Goal: Task Accomplishment & Management: Manage account settings

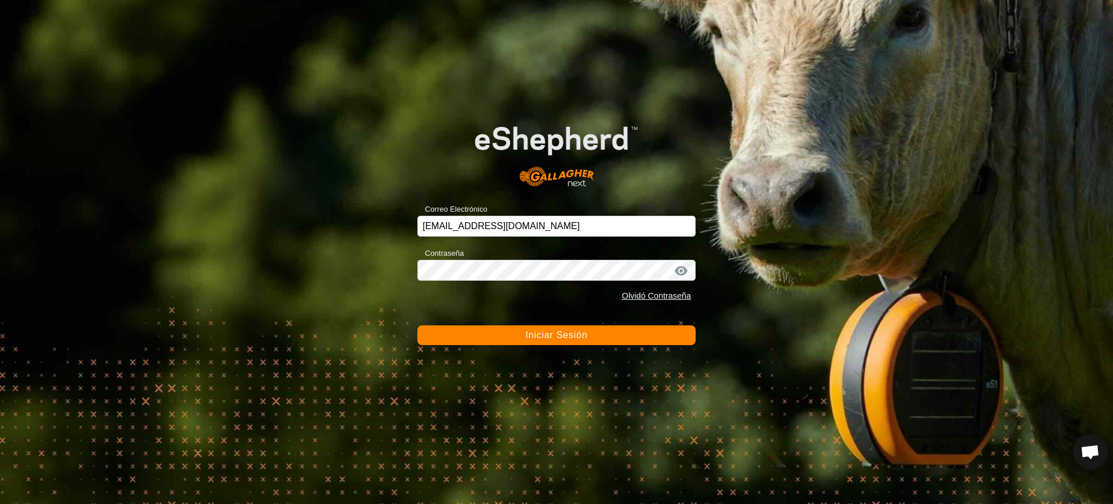
click at [543, 340] on button "Iniciar Sesión" at bounding box center [556, 335] width 278 height 20
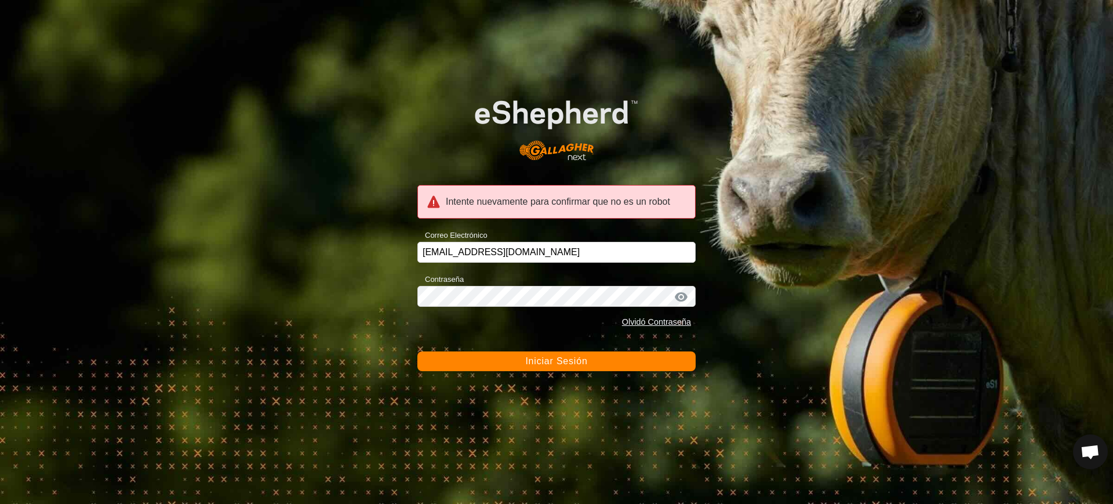
click at [527, 352] on button "Iniciar Sesión" at bounding box center [556, 361] width 278 height 20
click at [490, 355] on button "Iniciar Sesión" at bounding box center [556, 361] width 278 height 20
click at [504, 358] on button "Iniciar Sesión" at bounding box center [556, 361] width 278 height 20
click at [541, 360] on span "Iniciar Sesión" at bounding box center [556, 361] width 62 height 10
click at [568, 238] on div "Correo Electrónico ccallejero@digitanimal.com" at bounding box center [556, 245] width 278 height 35
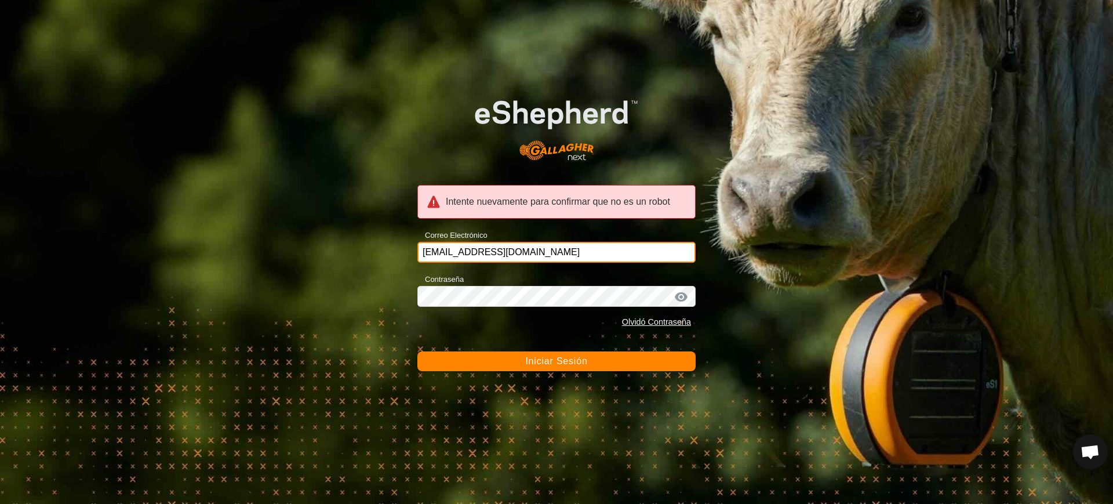
click at [562, 247] on input "ccallejero@digitanimal.com" at bounding box center [556, 252] width 278 height 21
click at [653, 239] on div "Correo Electrónico enekoseirez@correoganadero.es" at bounding box center [556, 245] width 278 height 35
click at [645, 250] on input "enekoseirez@correoganadero.es" at bounding box center [556, 252] width 278 height 21
type input "ccallejero@digitanimal.com"
click at [563, 361] on span "Iniciar Sesión" at bounding box center [556, 361] width 62 height 10
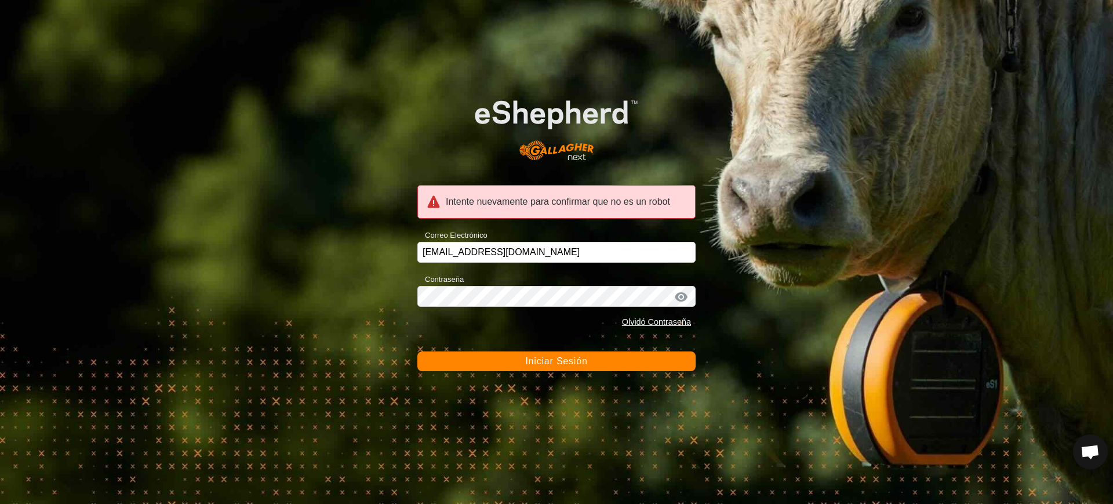
click at [563, 361] on span "Iniciar Sesión" at bounding box center [556, 361] width 62 height 10
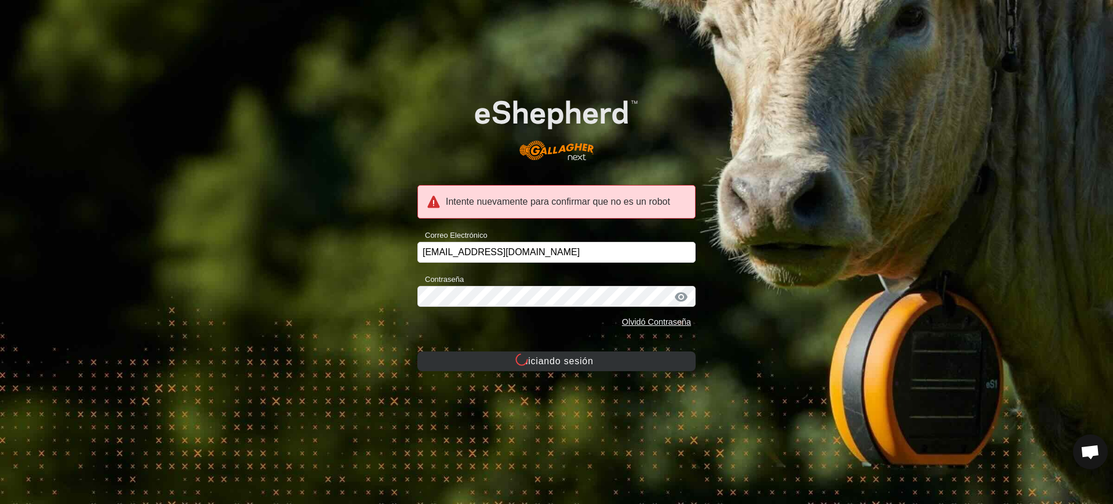
click at [563, 361] on button "Iniciando sesión" at bounding box center [556, 361] width 278 height 20
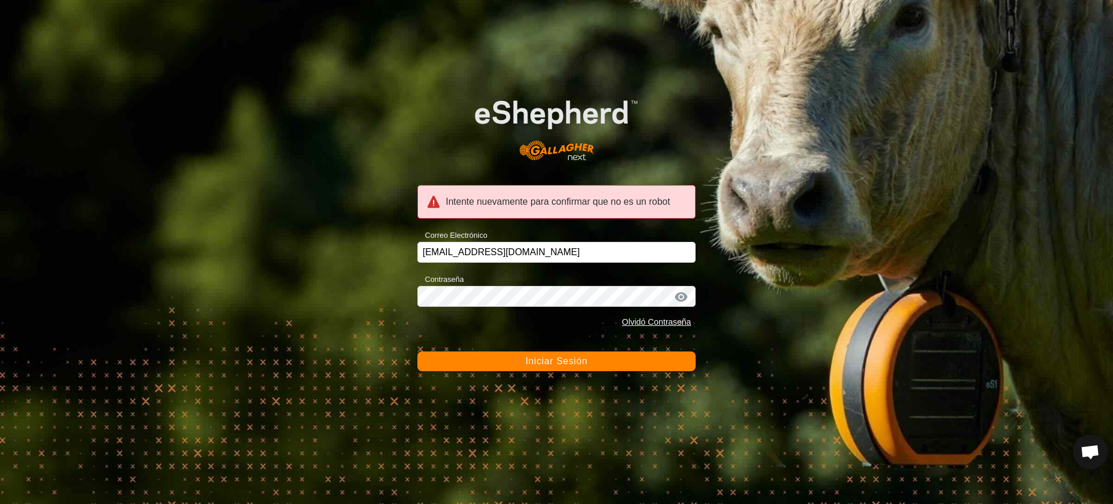
click at [563, 361] on span "Iniciar Sesión" at bounding box center [556, 361] width 62 height 10
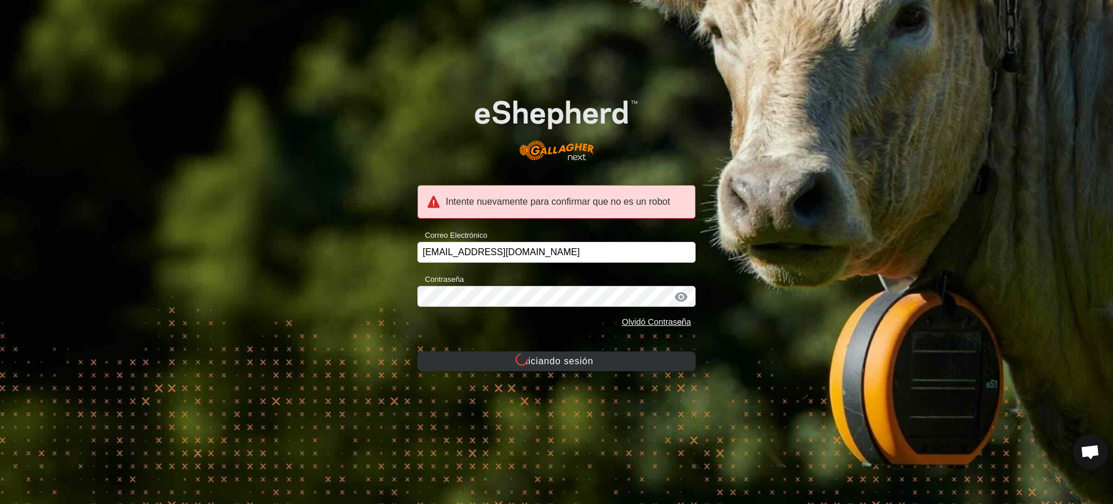
click at [563, 361] on button "Iniciando sesión" at bounding box center [556, 361] width 278 height 20
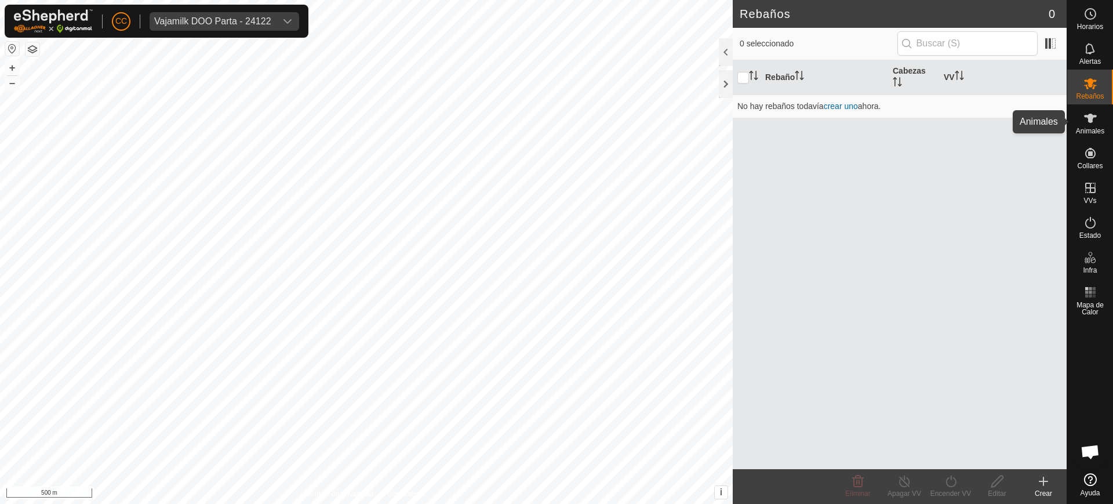
click at [1080, 121] on es-animals-svg-icon at bounding box center [1090, 118] width 21 height 19
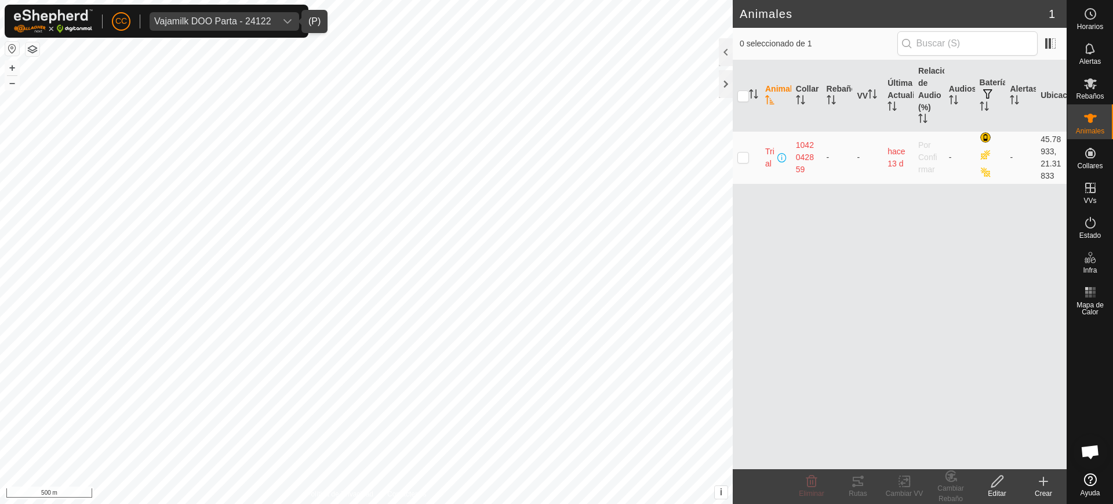
click at [259, 17] on div "Vajamilk DOO Parta - 24122" at bounding box center [212, 21] width 117 height 9
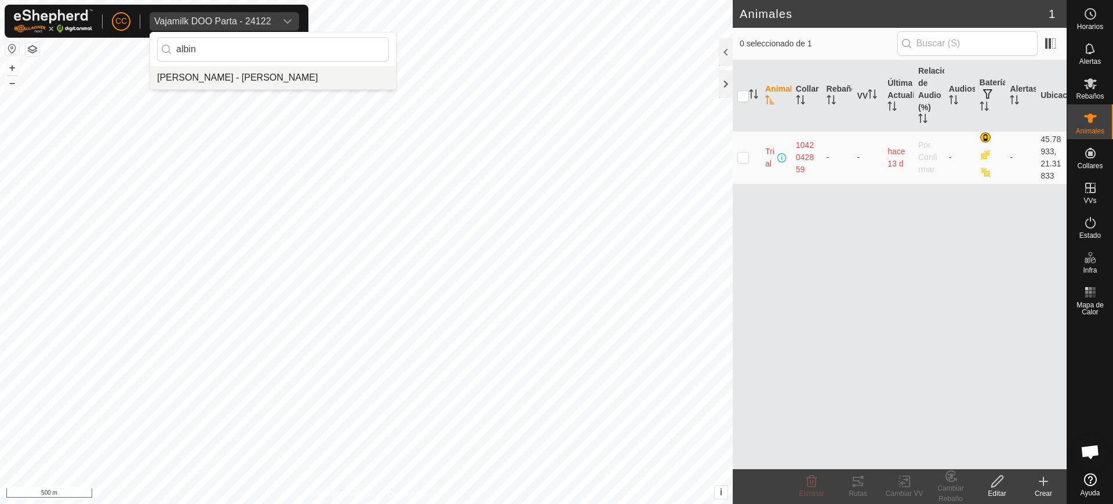
type input "albin"
click at [268, 79] on li "[PERSON_NAME] - [PERSON_NAME]" at bounding box center [273, 77] width 246 height 23
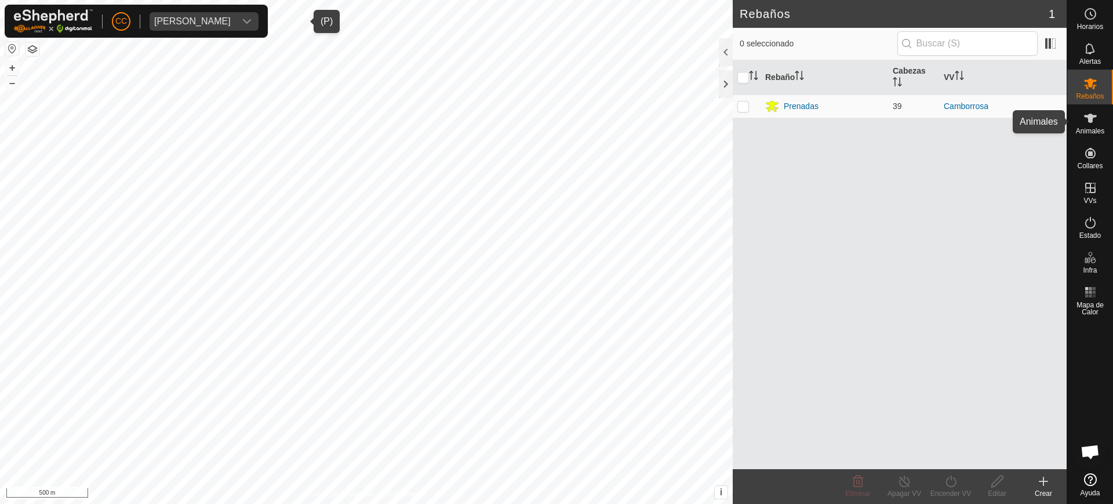
click at [1078, 121] on div "Animales" at bounding box center [1090, 121] width 46 height 35
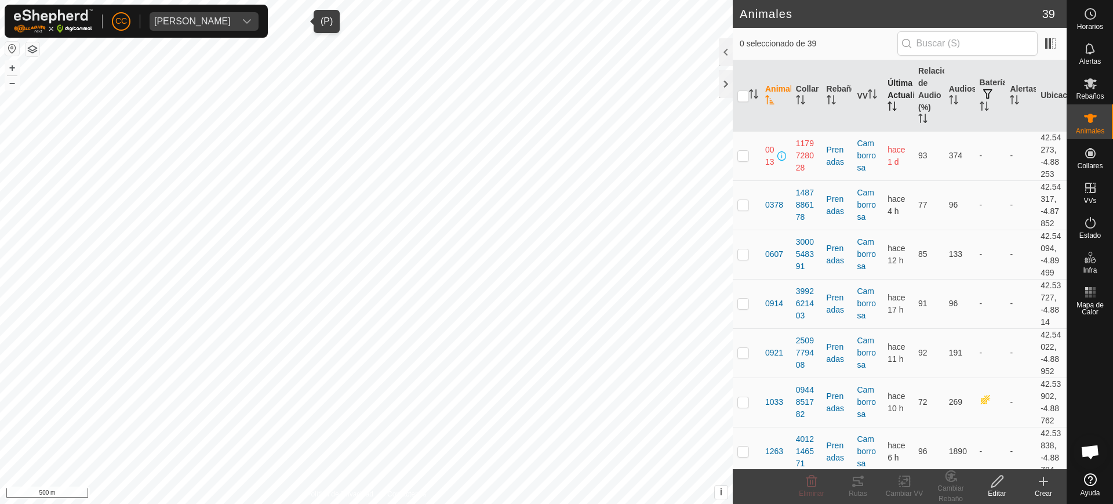
click at [884, 114] on th "Última Actualización" at bounding box center [898, 95] width 31 height 71
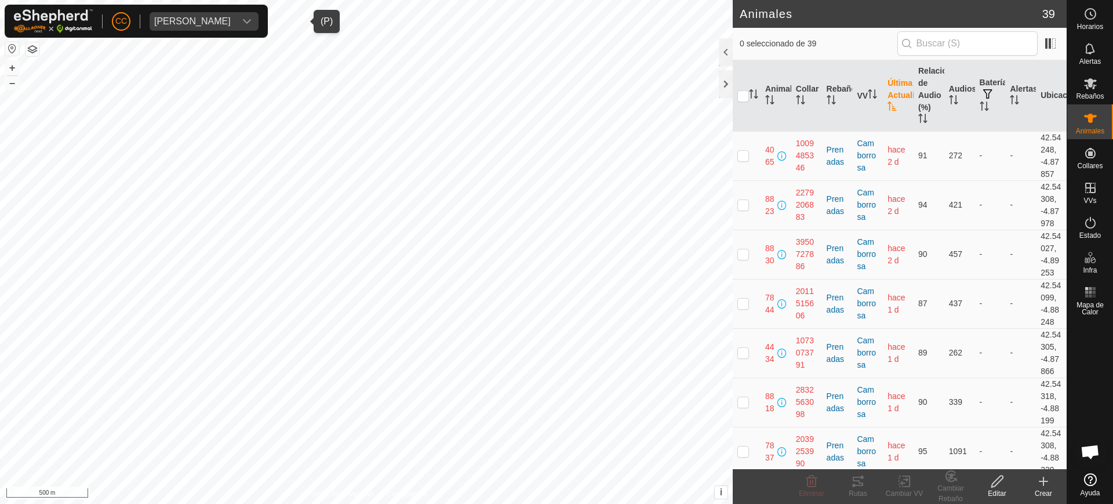
click at [884, 114] on th "Última Actualización" at bounding box center [898, 95] width 31 height 71
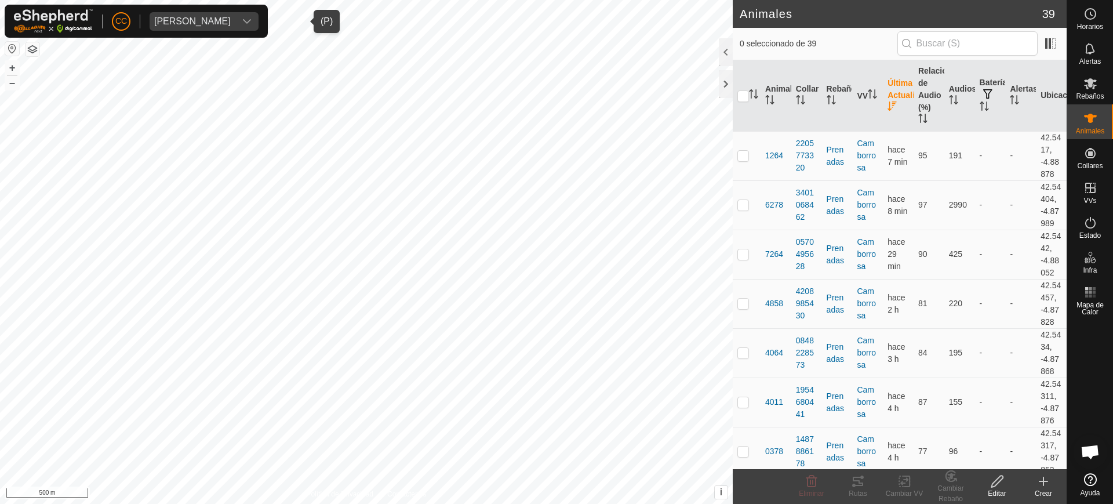
click at [884, 114] on th "Última Actualización" at bounding box center [898, 95] width 31 height 71
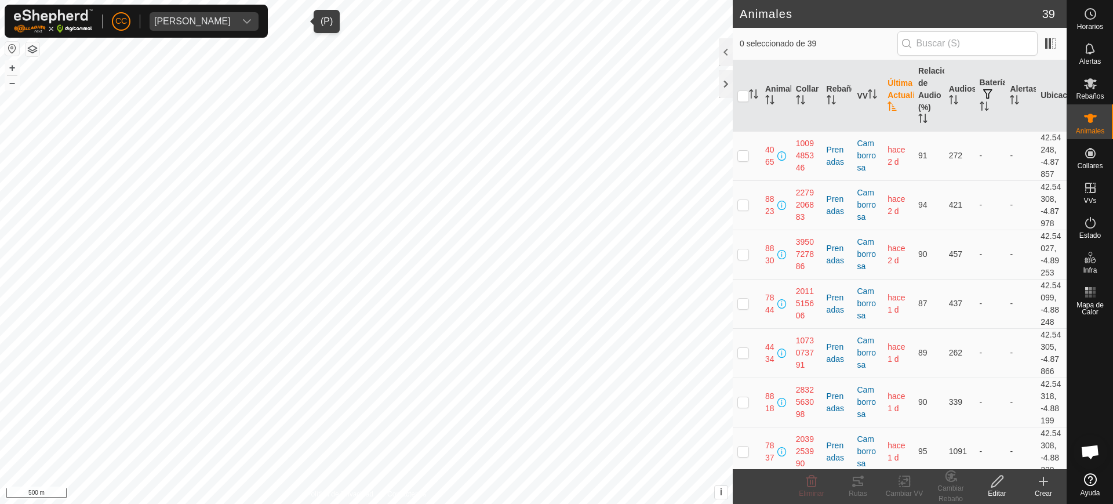
click at [231, 24] on div "[PERSON_NAME]" at bounding box center [192, 21] width 76 height 9
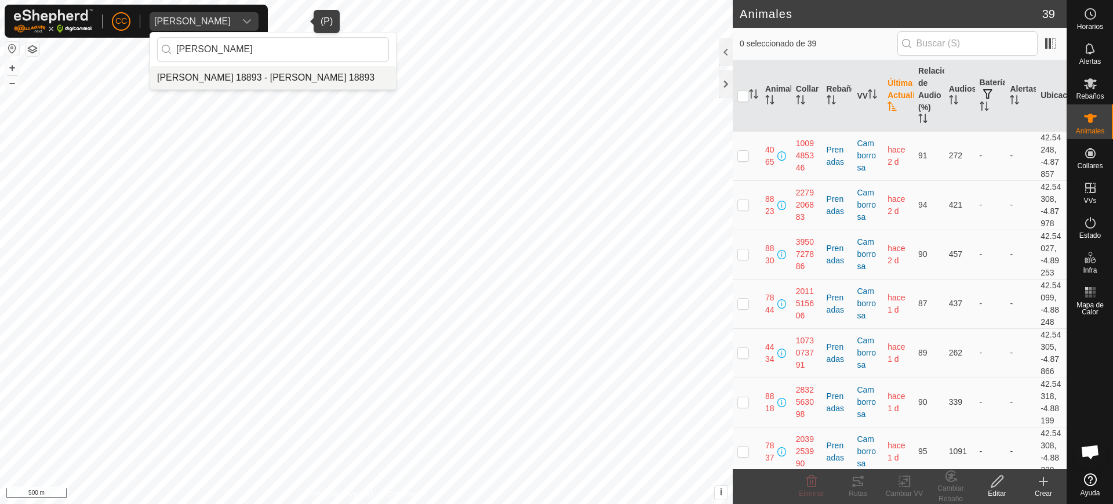
type input "[PERSON_NAME]"
click at [288, 73] on li "[PERSON_NAME] 18893 - [PERSON_NAME] 18893" at bounding box center [273, 77] width 246 height 23
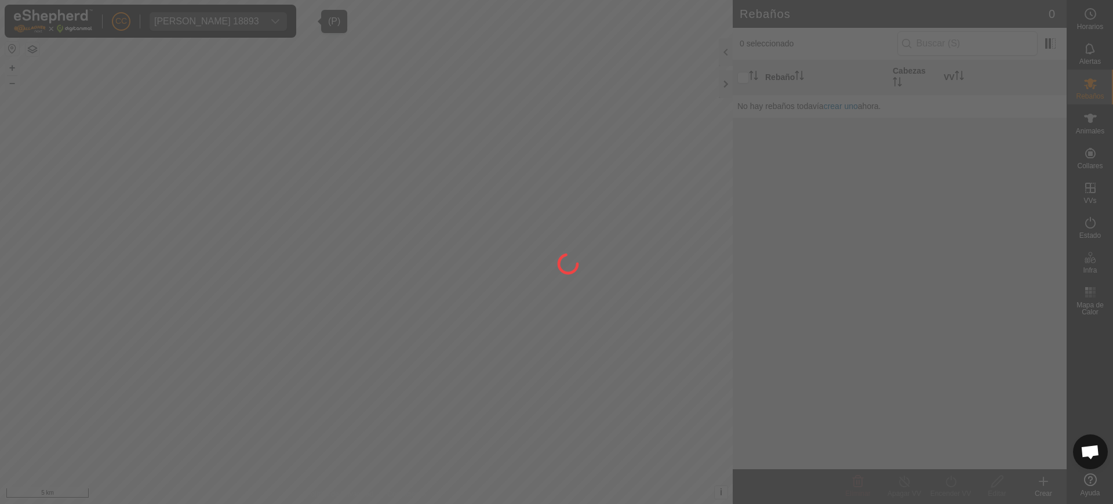
click at [1100, 94] on div "CC [PERSON_NAME] 18893 [PERSON_NAME] Rebaños Animales Collares VVs Estado Infra…" at bounding box center [556, 252] width 1113 height 504
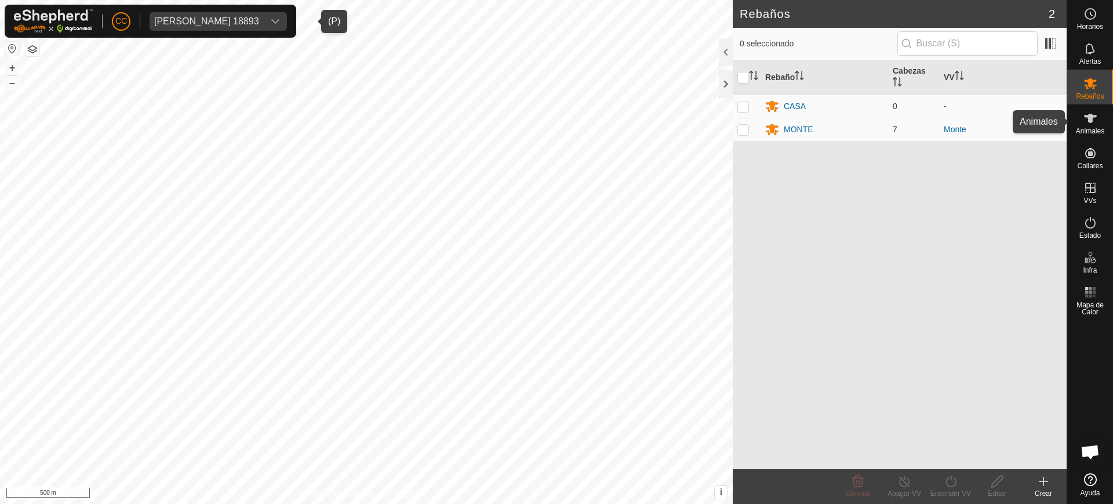
click at [1095, 122] on icon at bounding box center [1090, 118] width 14 height 14
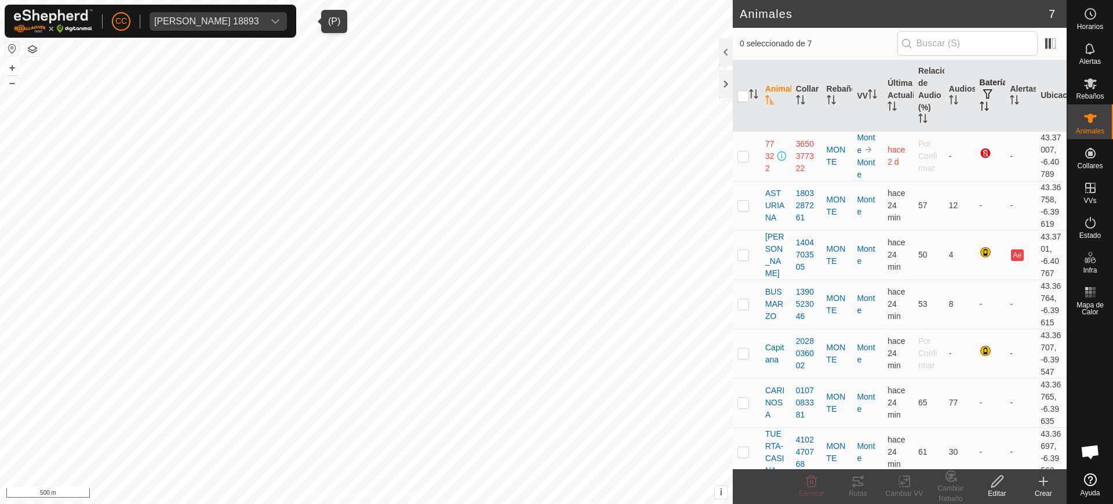
click at [979, 111] on p-sorticon "Activar para ordenar" at bounding box center [983, 107] width 9 height 9
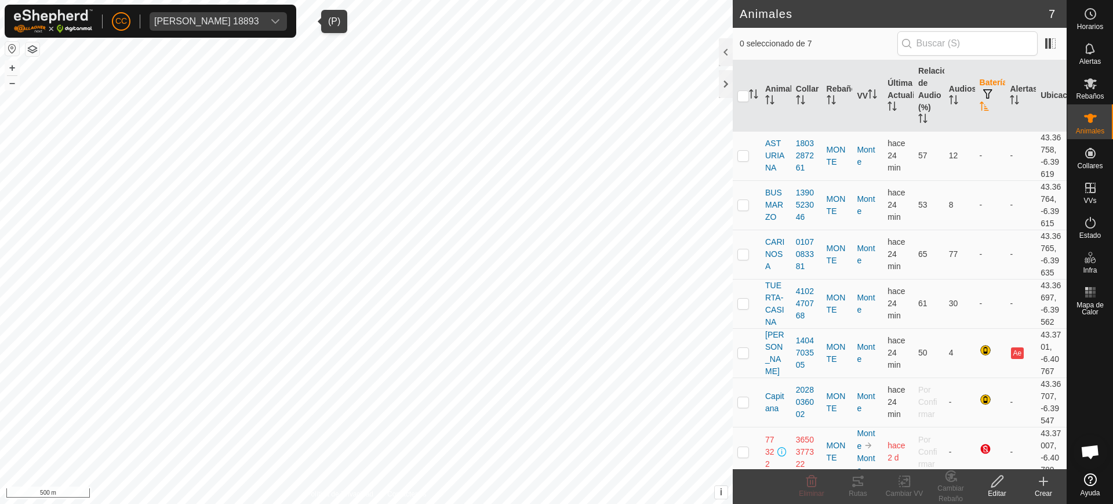
click at [979, 111] on p-sorticon "Activar para ordenar" at bounding box center [983, 107] width 9 height 9
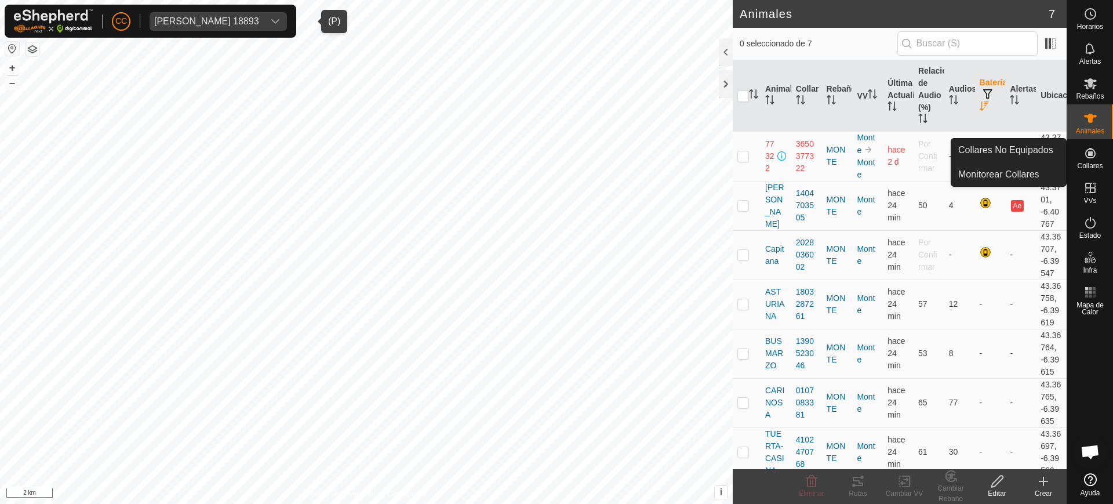
click at [1105, 165] on div "Collares" at bounding box center [1090, 156] width 46 height 35
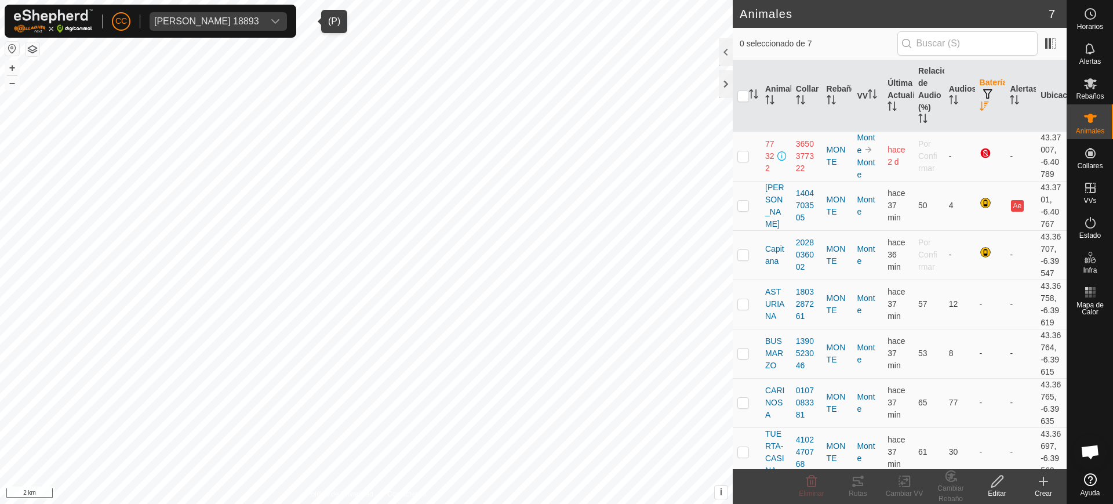
click at [259, 17] on div "[PERSON_NAME] 18893" at bounding box center [206, 21] width 105 height 9
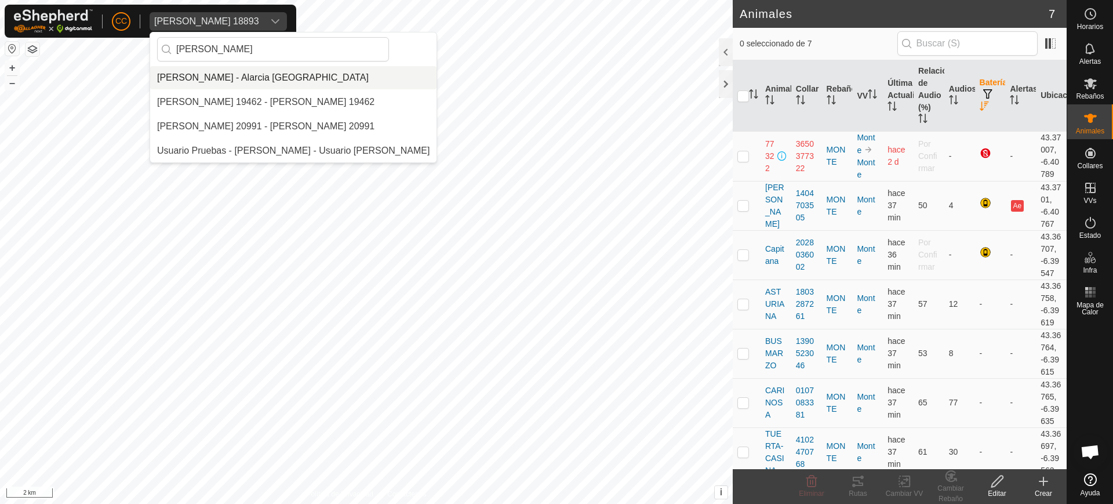
type input "[PERSON_NAME]"
click at [259, 90] on p-selectitem "[PERSON_NAME] 19462 - [PERSON_NAME] 19462" at bounding box center [293, 101] width 286 height 23
click at [279, 66] on li "[PERSON_NAME] - Alarcia [GEOGRAPHIC_DATA]" at bounding box center [293, 77] width 286 height 23
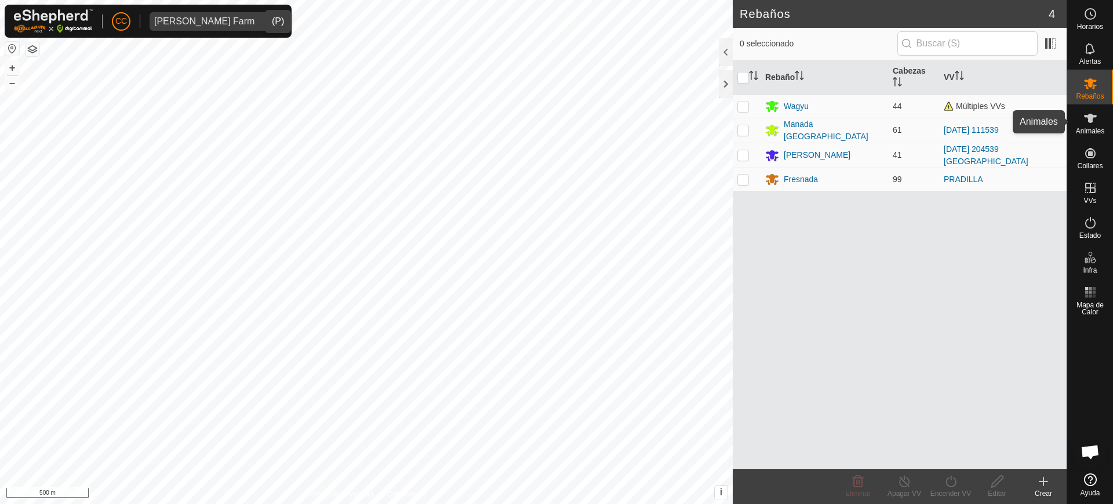
click at [1097, 131] on span "Animales" at bounding box center [1090, 130] width 28 height 7
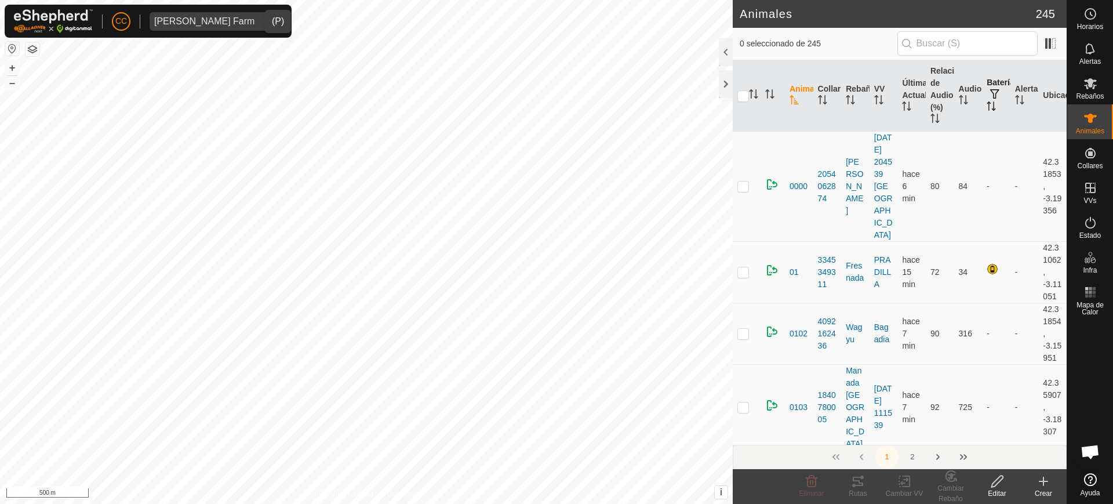
click at [984, 115] on th "Batería" at bounding box center [996, 95] width 28 height 71
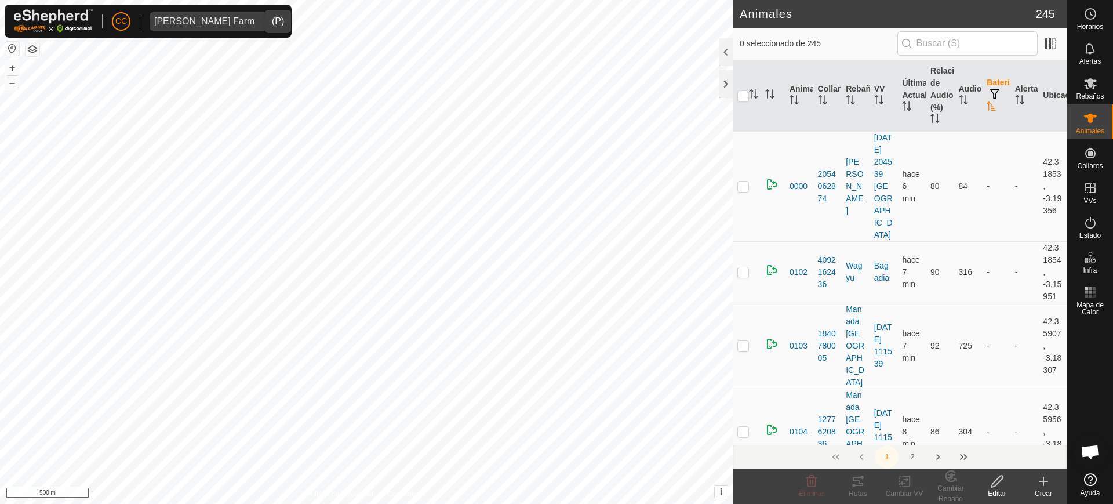
click at [984, 115] on th "Batería" at bounding box center [996, 95] width 28 height 71
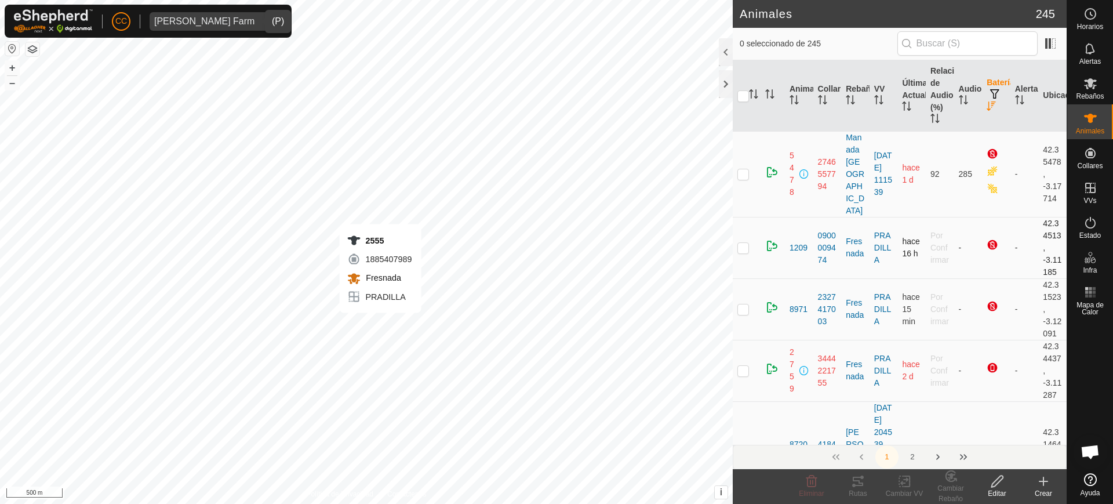
checkbox input "true"
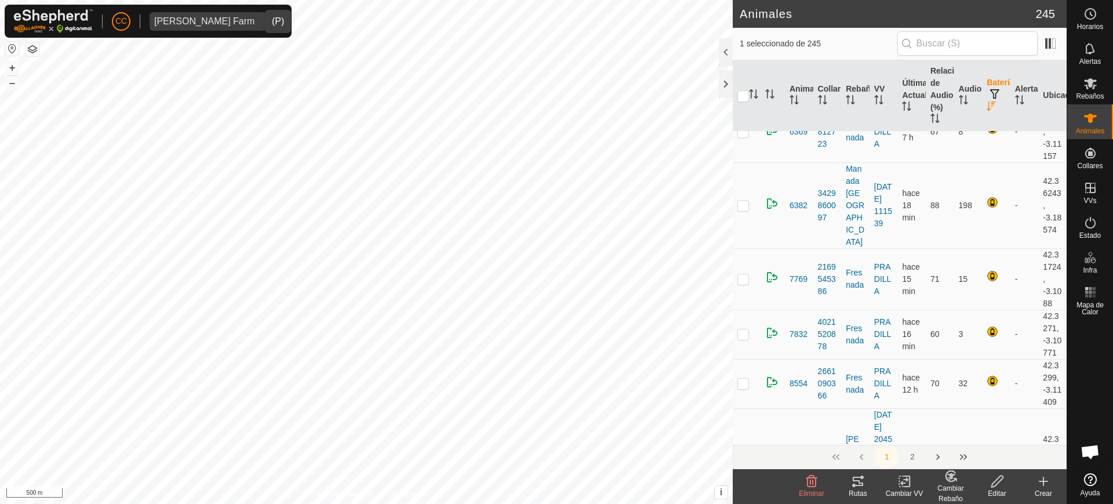
scroll to position [2006, 0]
click at [320, 201] on div "3505 1611419979 [GEOGRAPHIC_DATA][PERSON_NAME] + – ⇧ i This application include…" at bounding box center [366, 252] width 732 height 504
checkbox input "true"
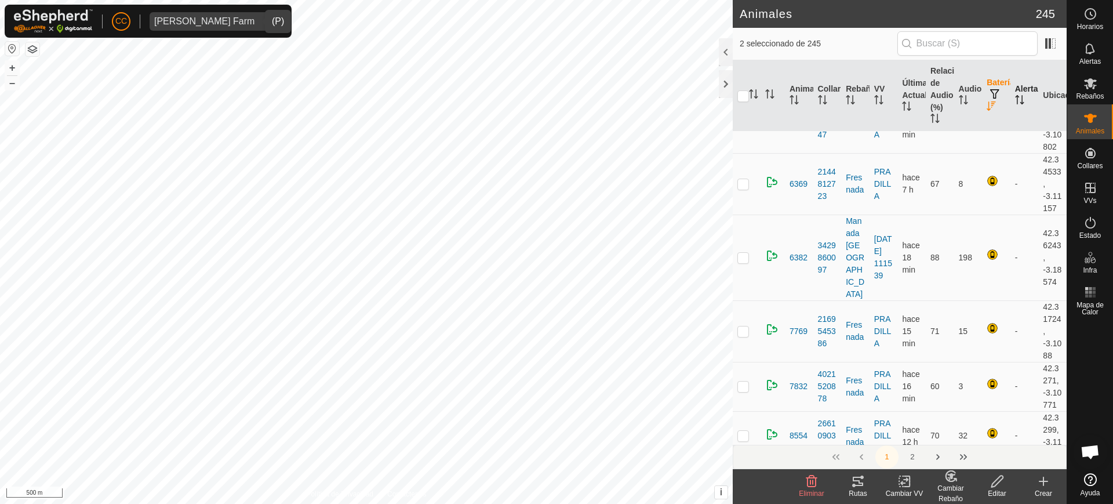
scroll to position [1964, 0]
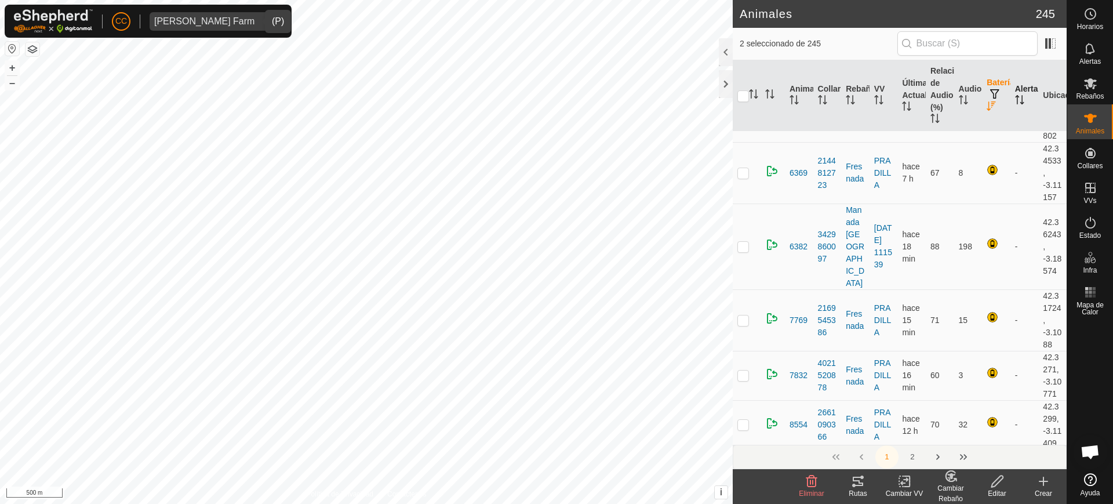
click at [1015, 101] on icon "Activar para ordenar" at bounding box center [1019, 99] width 9 height 9
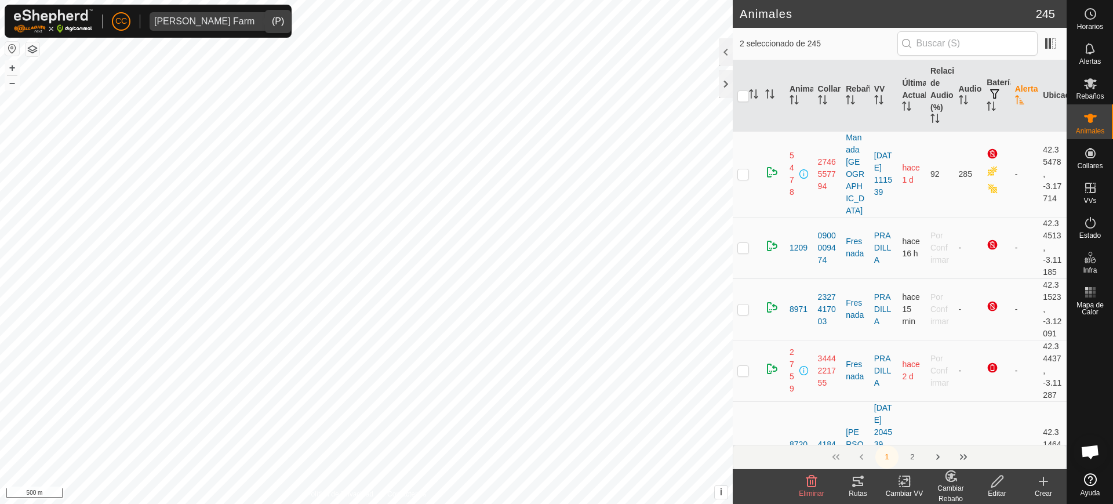
click at [1015, 101] on icon "Activar para ordenar" at bounding box center [1019, 99] width 9 height 9
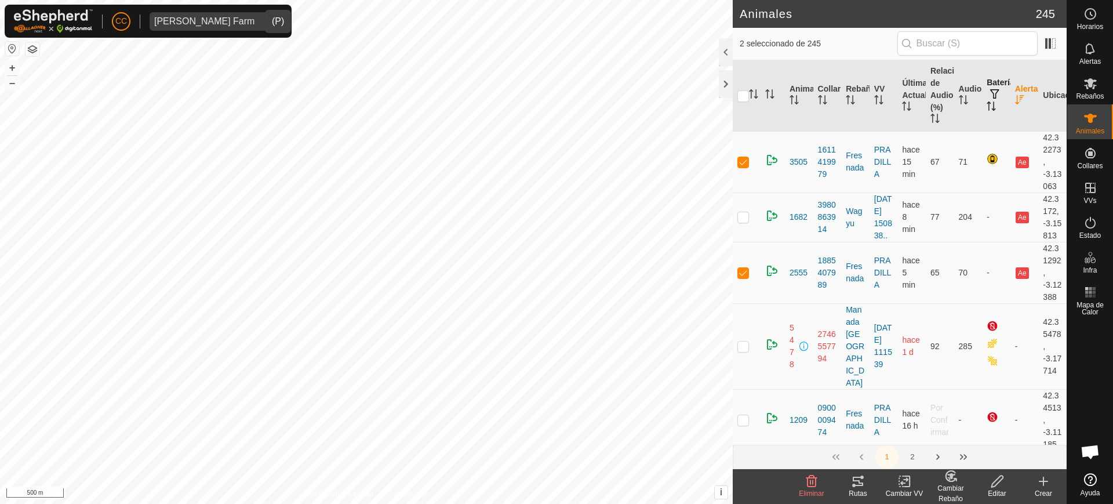
click at [986, 106] on icon "Activar para ordenar" at bounding box center [990, 105] width 9 height 9
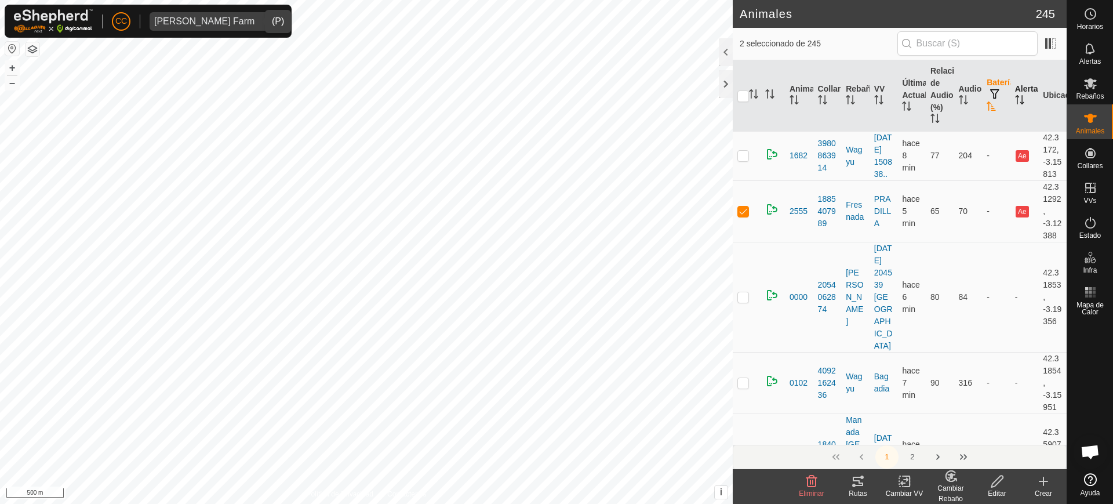
click at [986, 106] on icon "Activar para ordenar" at bounding box center [990, 105] width 9 height 9
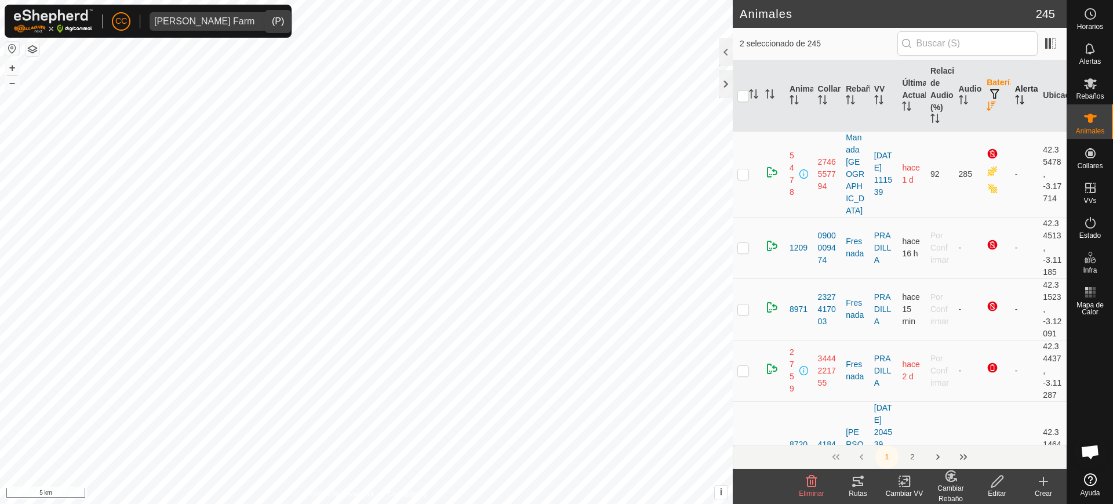
click at [986, 110] on icon "Activar para ordenar" at bounding box center [990, 105] width 9 height 9
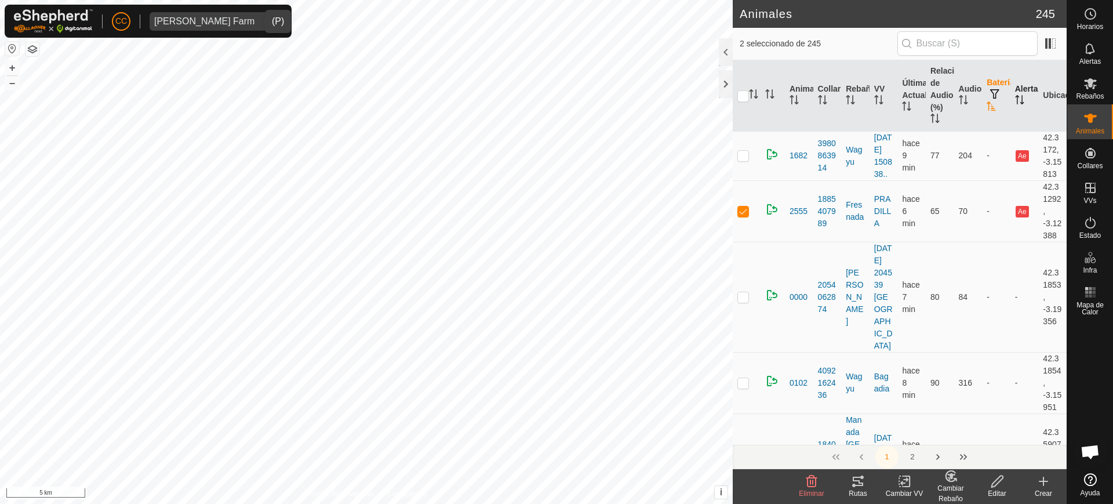
click at [986, 110] on icon "Activar para ordenar" at bounding box center [990, 105] width 9 height 9
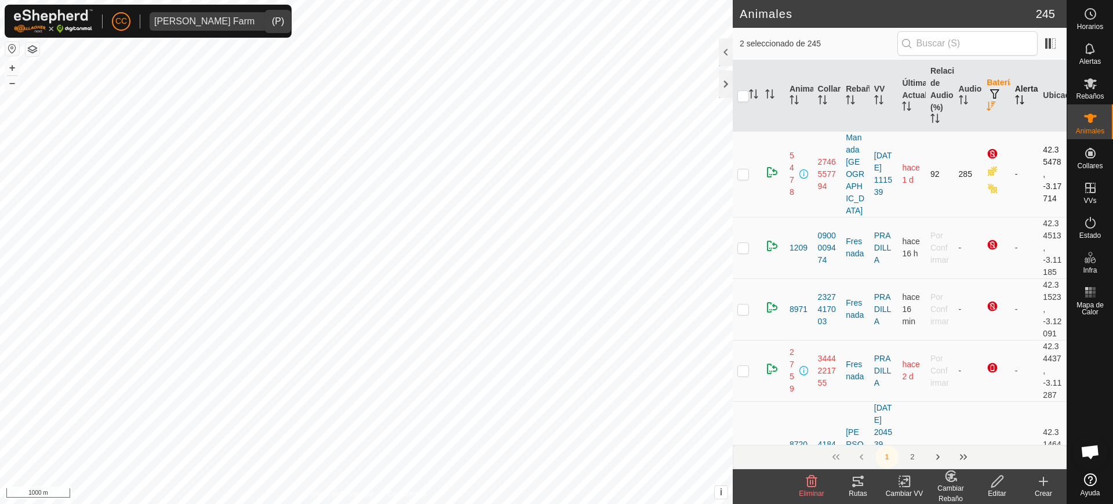
click at [743, 161] on td at bounding box center [746, 174] width 28 height 86
checkbox input "true"
click at [737, 240] on td at bounding box center [746, 247] width 28 height 61
checkbox input "true"
click at [740, 304] on p-checkbox at bounding box center [743, 308] width 12 height 9
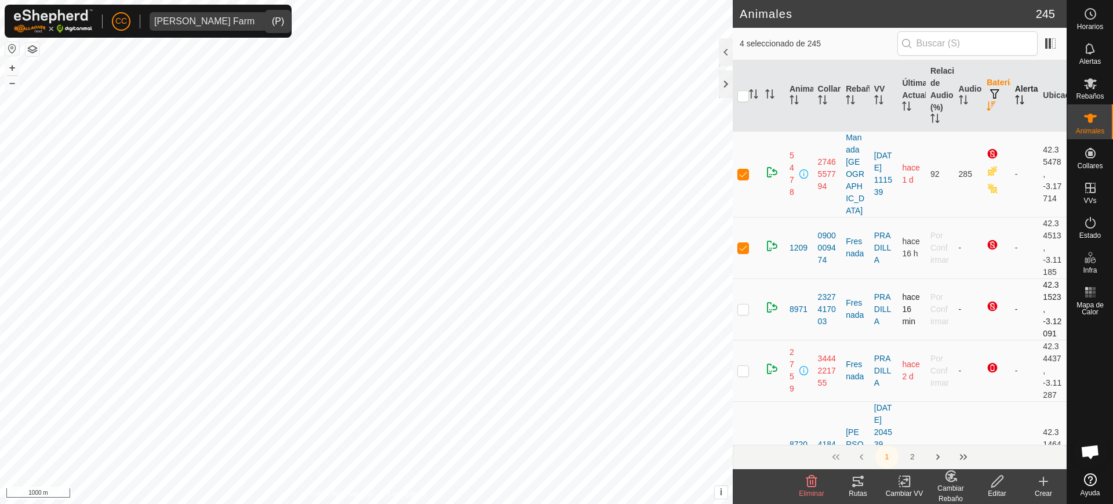
checkbox input "true"
click at [744, 373] on p-checkbox at bounding box center [743, 370] width 12 height 9
checkbox input "true"
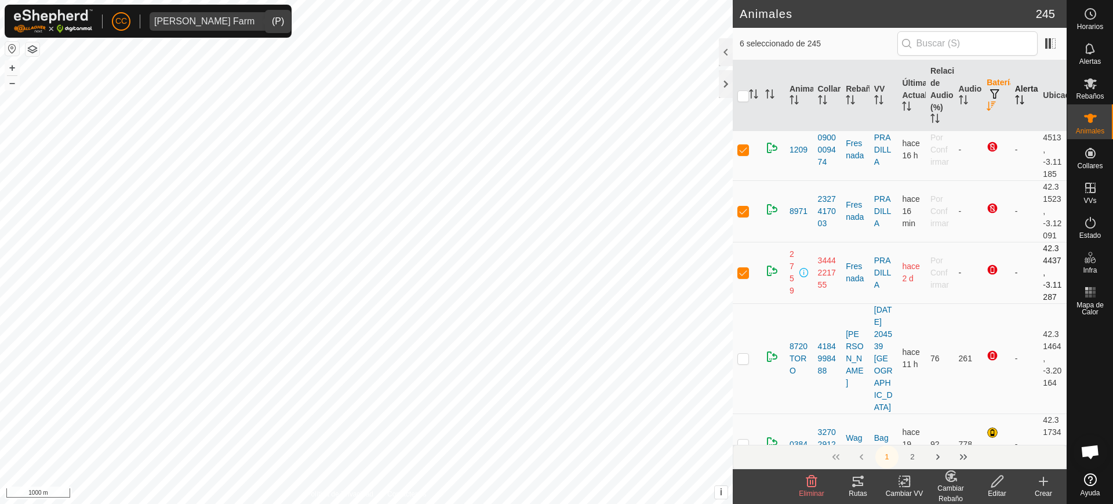
scroll to position [102, 0]
click at [744, 359] on p-checkbox at bounding box center [743, 353] width 12 height 9
checkbox input "true"
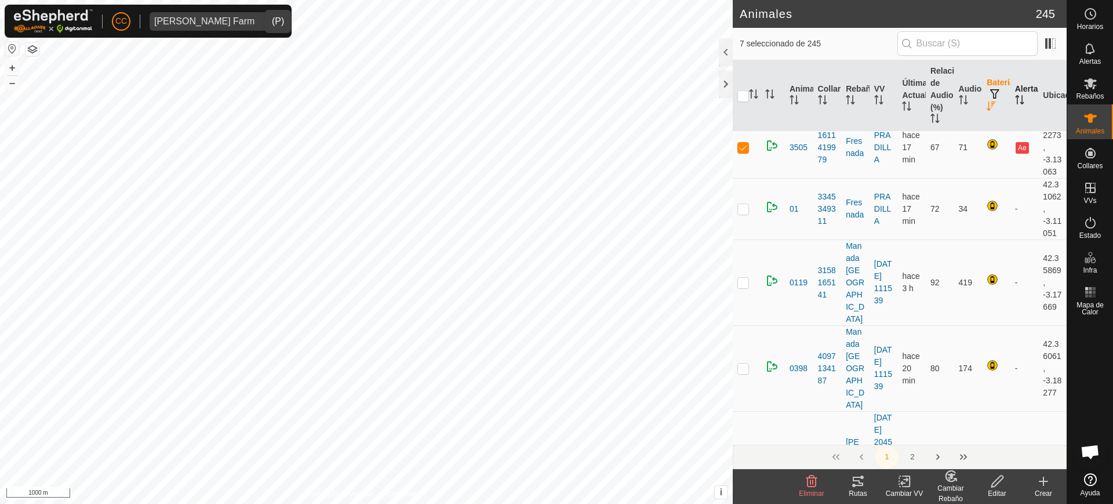
scroll to position [655, 0]
click at [746, 149] on p-checkbox at bounding box center [743, 144] width 12 height 9
checkbox input "false"
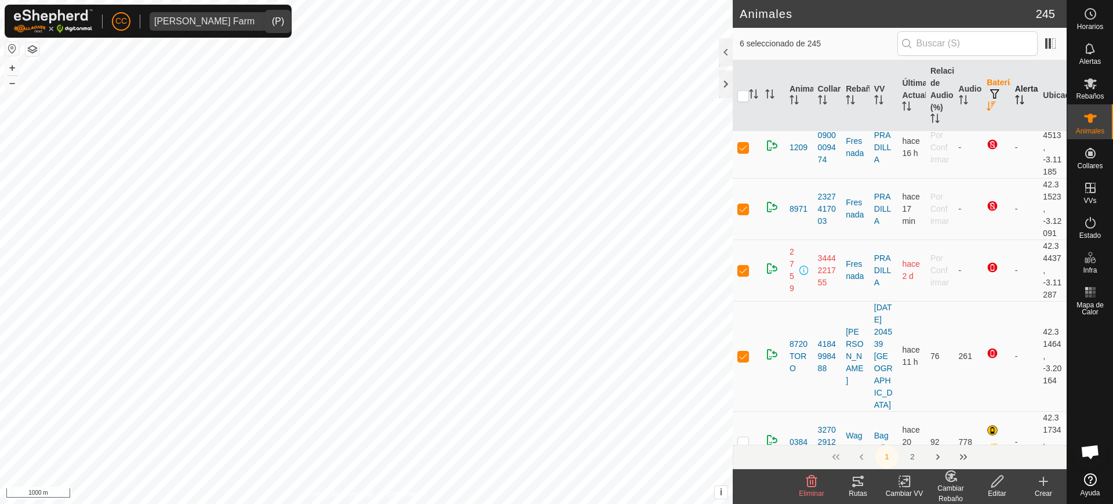
scroll to position [0, 0]
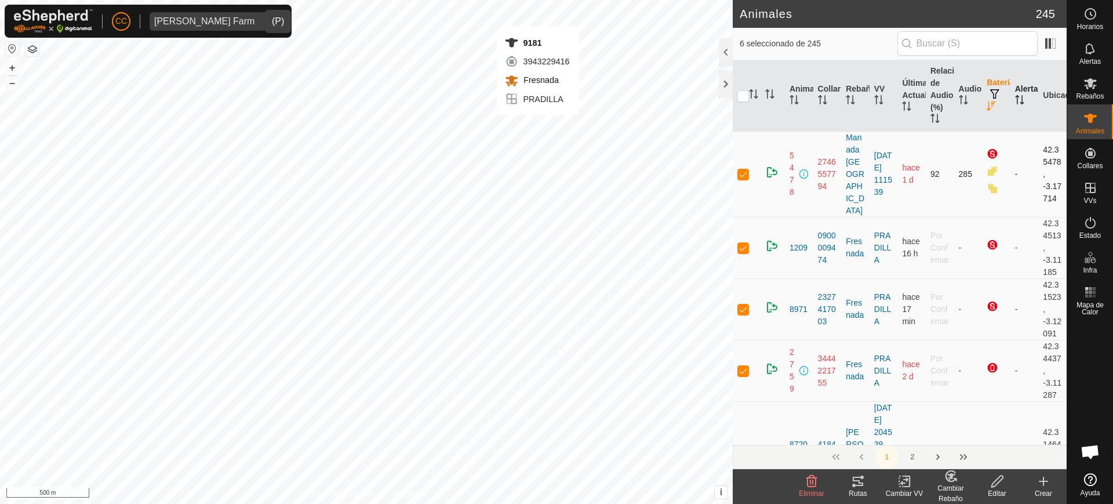
checkbox input "false"
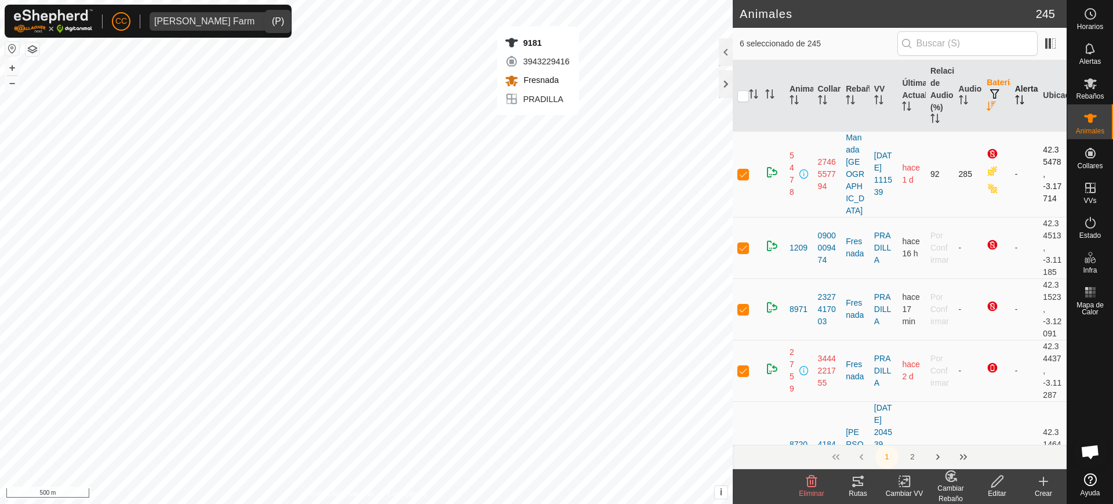
checkbox input "false"
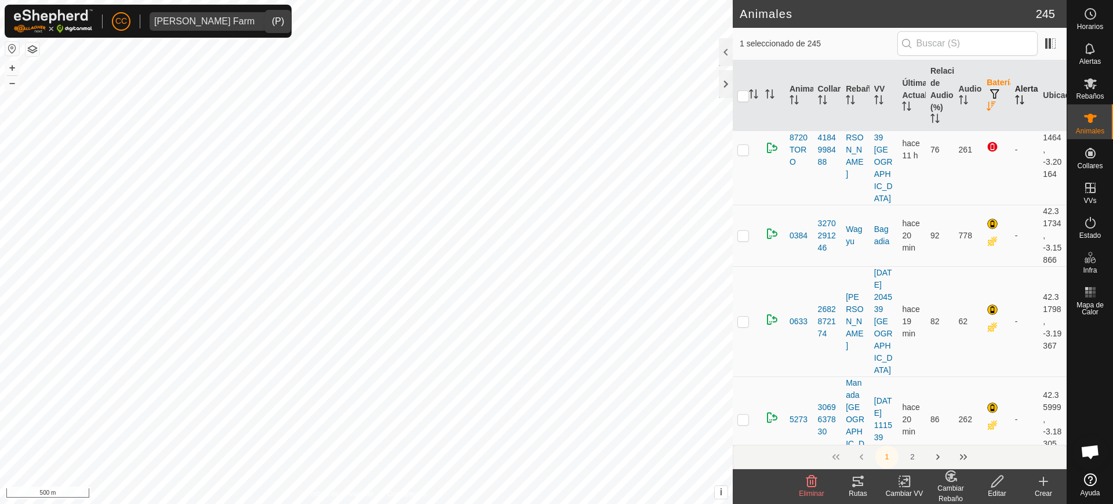
scroll to position [307, 0]
click at [753, 95] on icon "Activar para ordenar" at bounding box center [753, 93] width 9 height 9
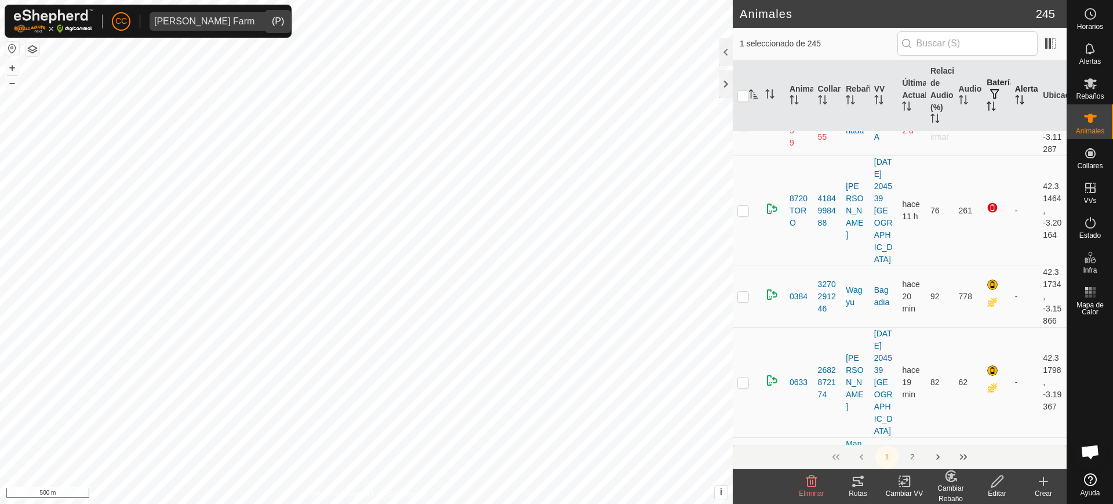
scroll to position [0, 0]
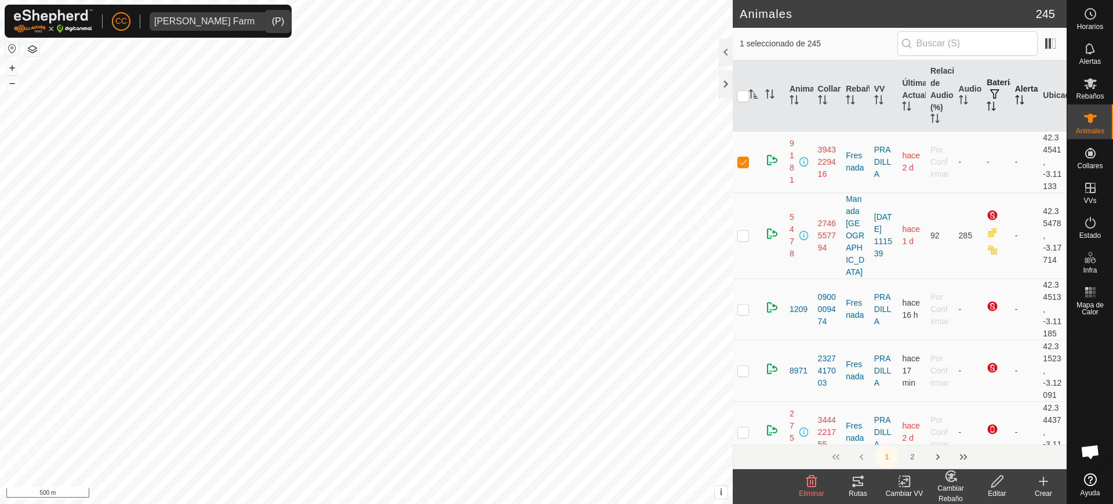
click at [753, 95] on icon "Activar para ordenar" at bounding box center [753, 93] width 9 height 9
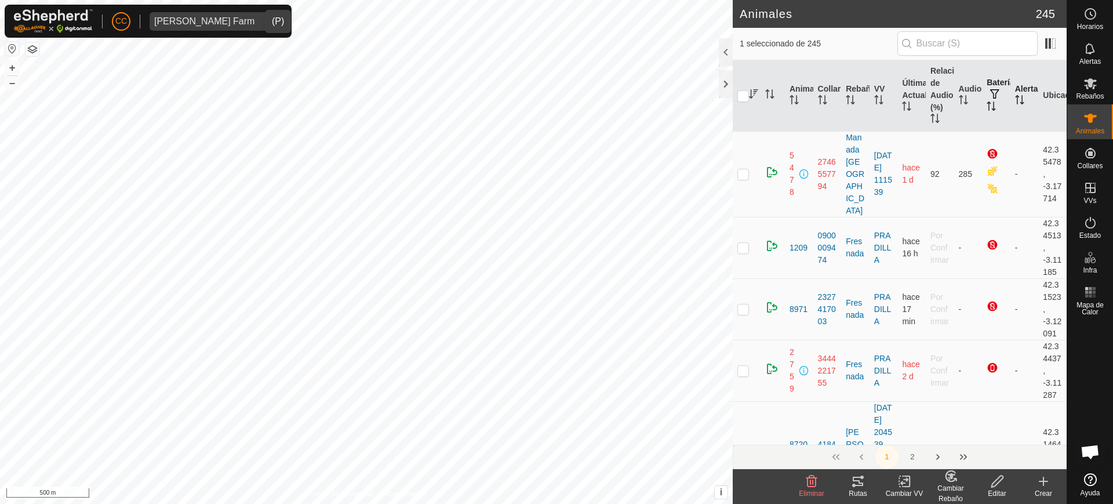
click at [753, 95] on icon "Activar para ordenar" at bounding box center [753, 93] width 9 height 9
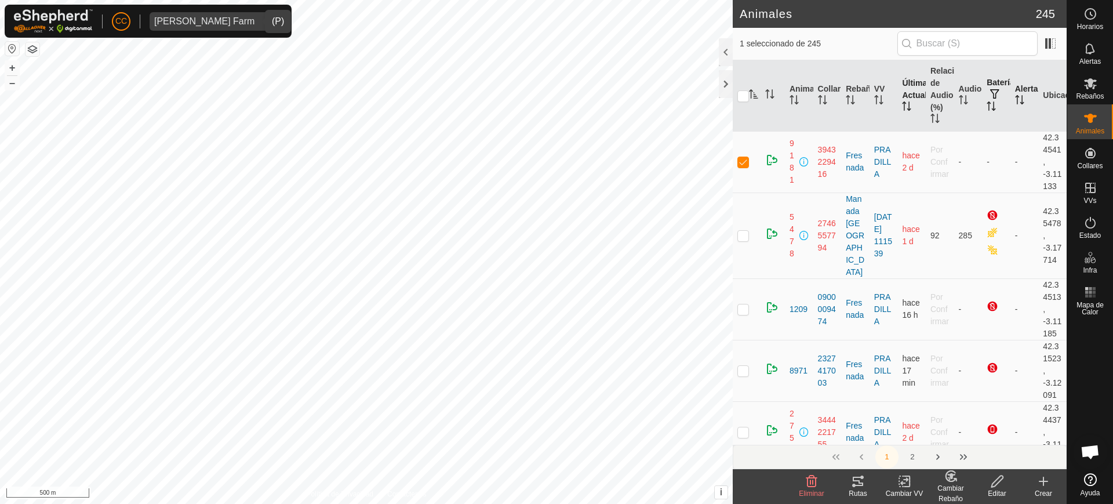
click at [902, 102] on icon "Activar para ordenar" at bounding box center [906, 105] width 9 height 9
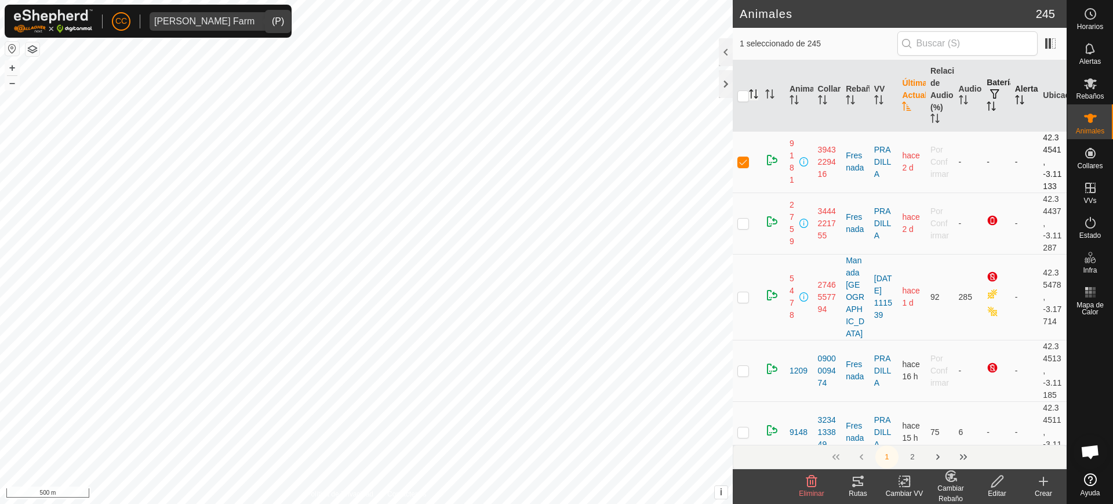
click at [746, 162] on p-checkbox at bounding box center [743, 161] width 12 height 9
checkbox input "false"
click at [760, 94] on th at bounding box center [772, 95] width 24 height 71
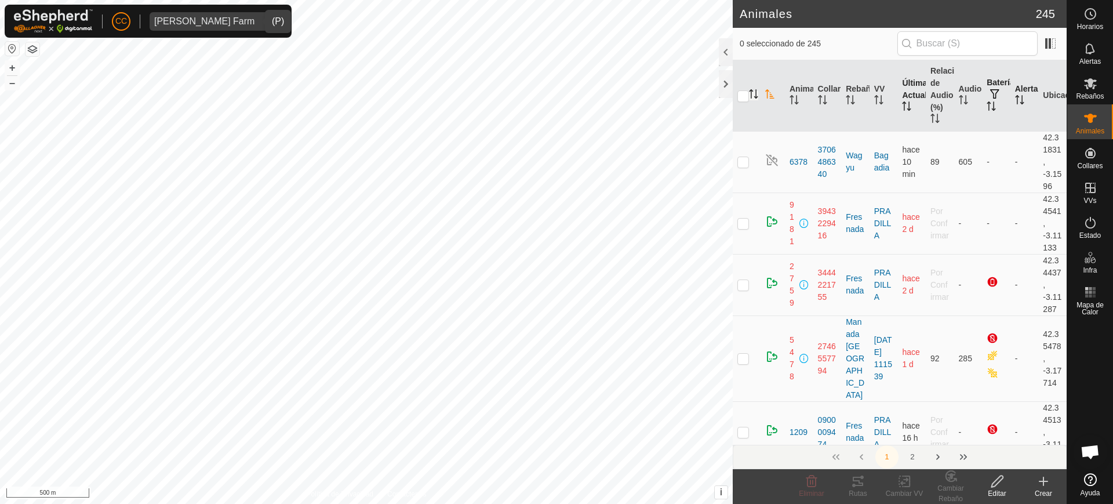
click at [988, 110] on th "Batería" at bounding box center [996, 95] width 28 height 71
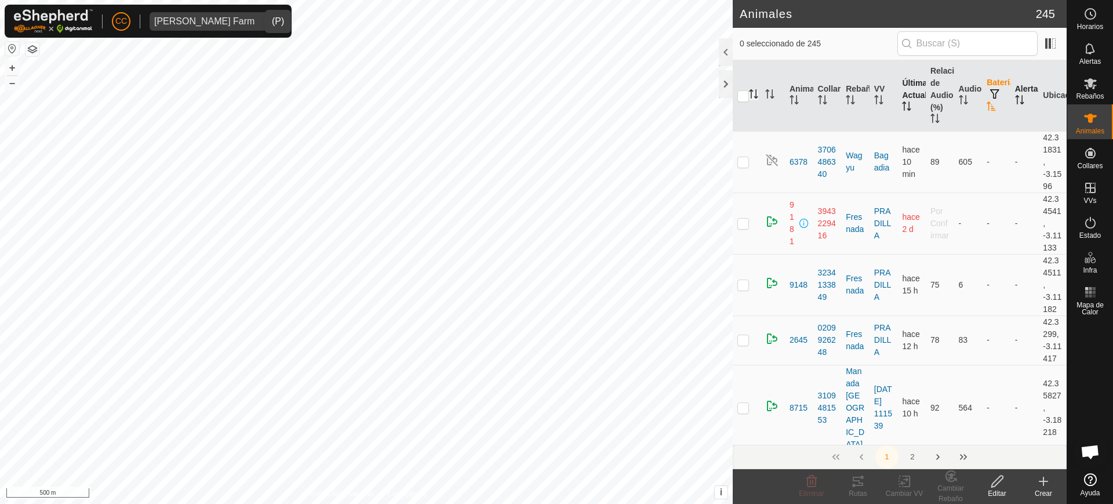
click at [988, 110] on th "Batería" at bounding box center [996, 95] width 28 height 71
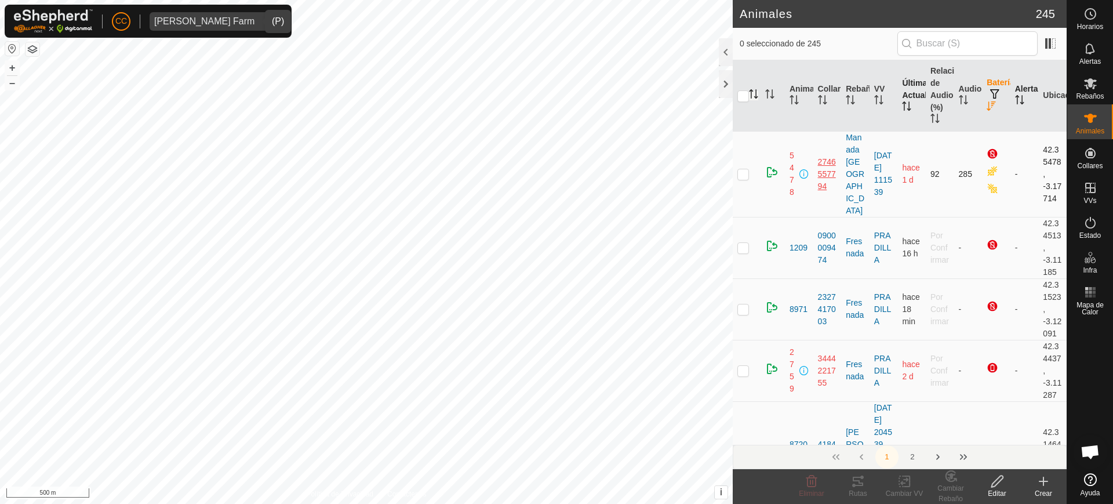
drag, startPoint x: 814, startPoint y: 147, endPoint x: 828, endPoint y: 189, distance: 43.8
click at [828, 189] on td "2746557794" at bounding box center [827, 174] width 28 height 86
click at [1053, 39] on span at bounding box center [1050, 43] width 19 height 19
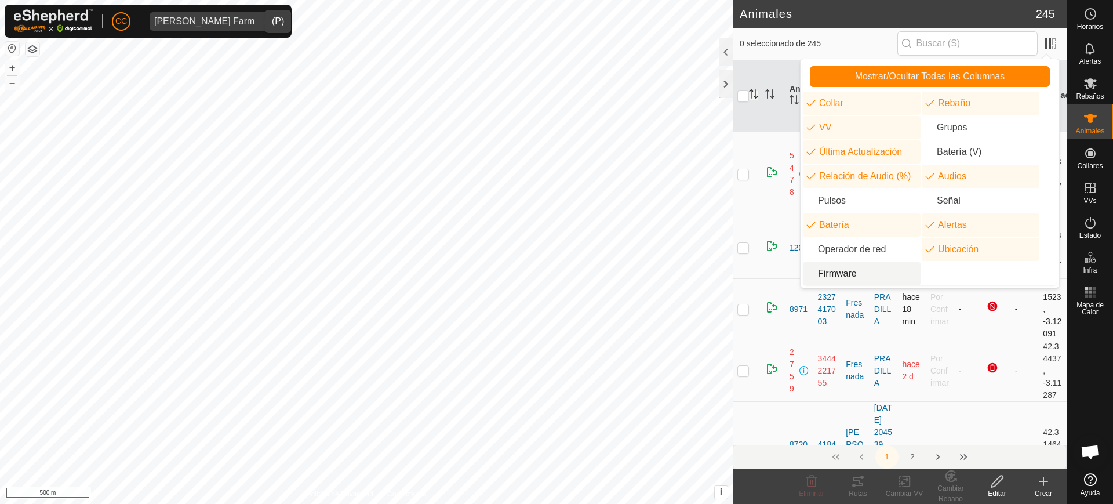
click at [917, 332] on td "hace 18 min" at bounding box center [911, 308] width 28 height 61
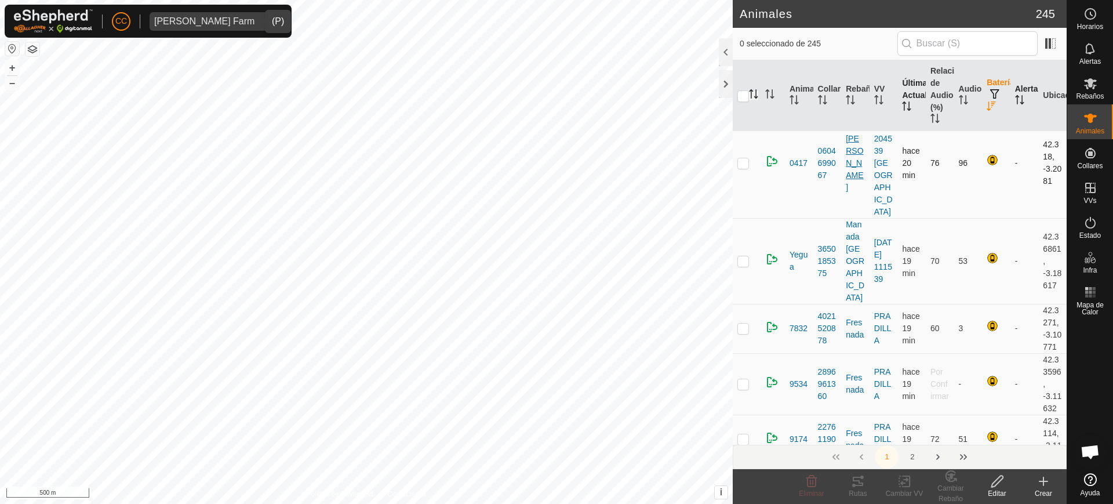
scroll to position [1671, 0]
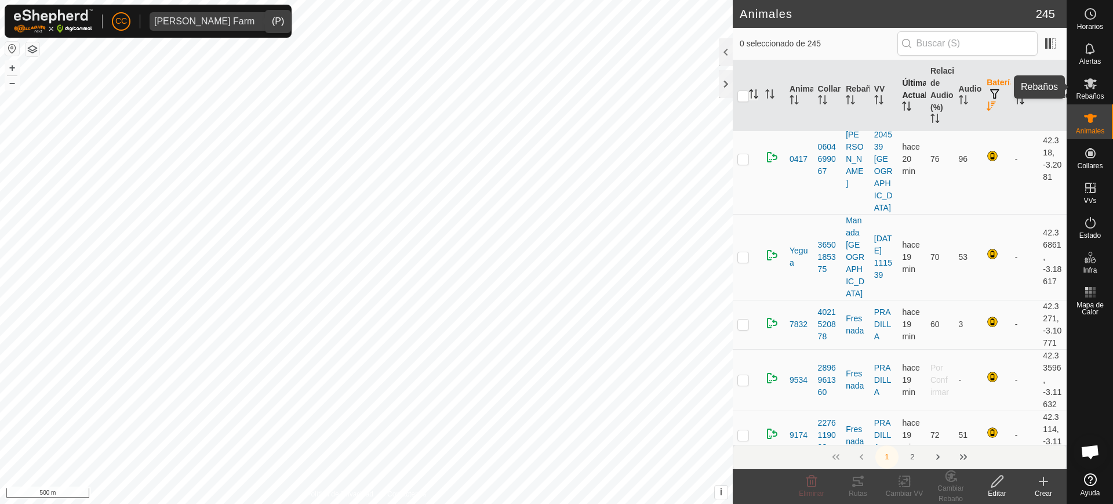
click at [1102, 90] on div "Rebaños" at bounding box center [1090, 87] width 46 height 35
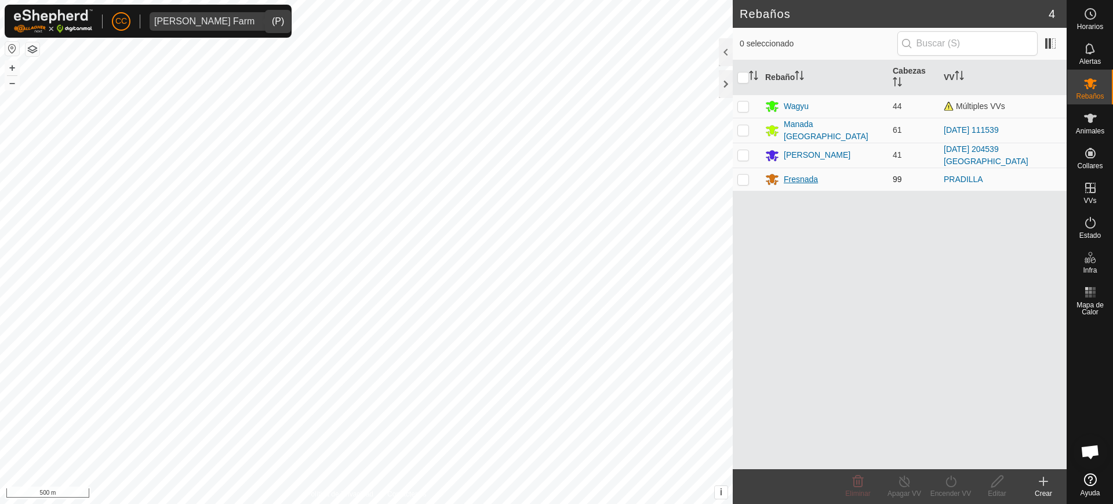
click at [796, 173] on div "Fresnada" at bounding box center [800, 179] width 34 height 12
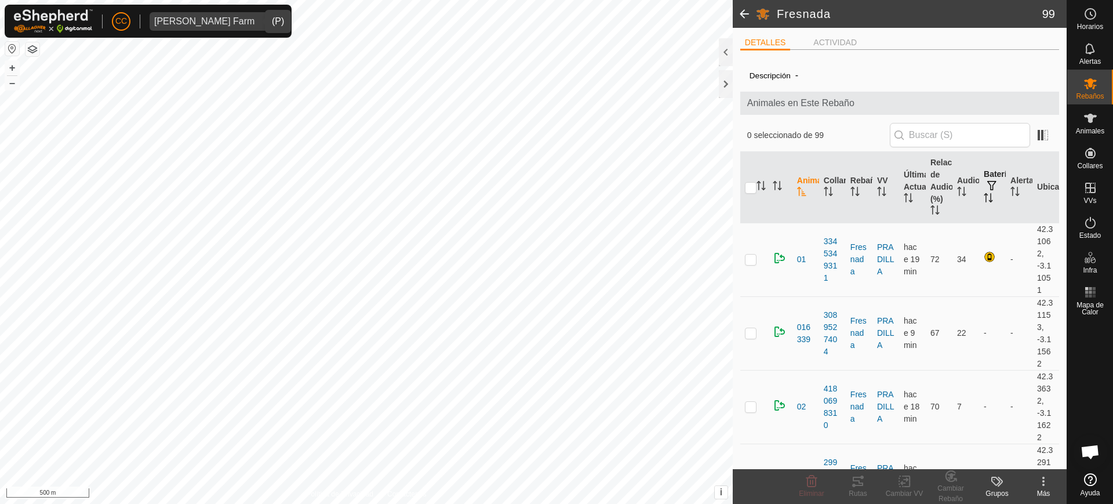
click at [979, 203] on th "Batería" at bounding box center [992, 187] width 27 height 71
